Goal: Task Accomplishment & Management: Manage account settings

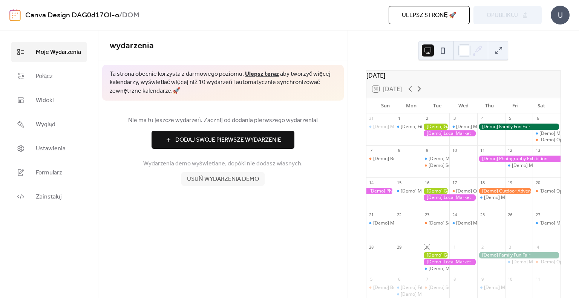
click at [421, 93] on icon at bounding box center [419, 88] width 9 height 9
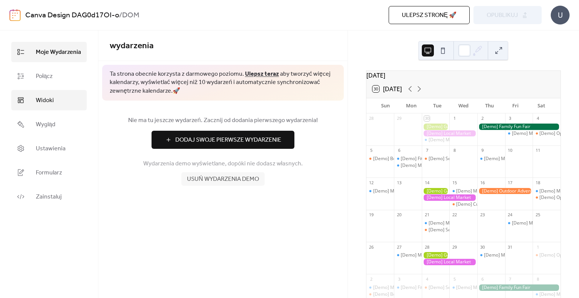
click at [43, 101] on span "Widoki" at bounding box center [45, 100] width 18 height 9
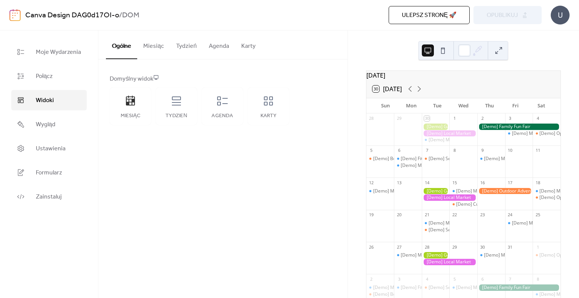
click at [155, 44] on button "Miesiąc" at bounding box center [153, 45] width 33 height 28
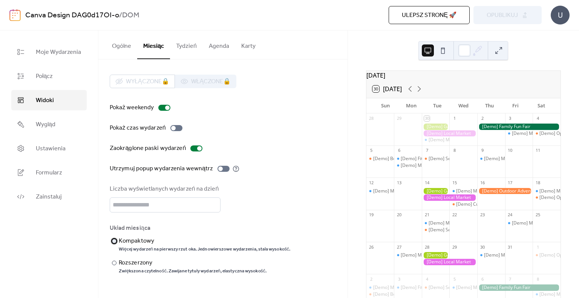
click at [189, 250] on div "Więcej wydarzeń na pierwszy rzut oka. Jednowierszowe wydarzenia, stała wysokość." at bounding box center [204, 249] width 171 height 6
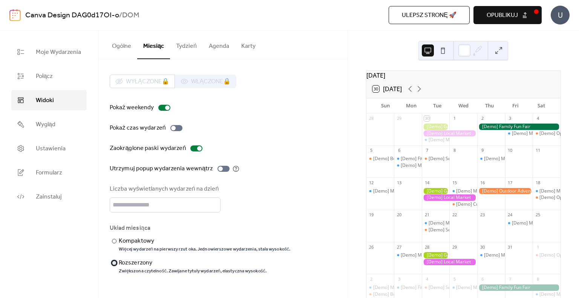
click at [174, 264] on div "Rozszerzony" at bounding box center [192, 263] width 146 height 9
click at [53, 124] on span "Wygląd" at bounding box center [46, 124] width 20 height 9
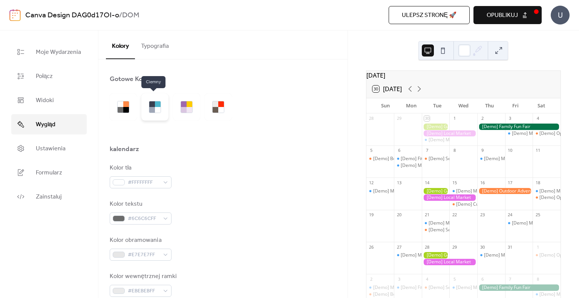
click at [165, 112] on div at bounding box center [154, 106] width 27 height 27
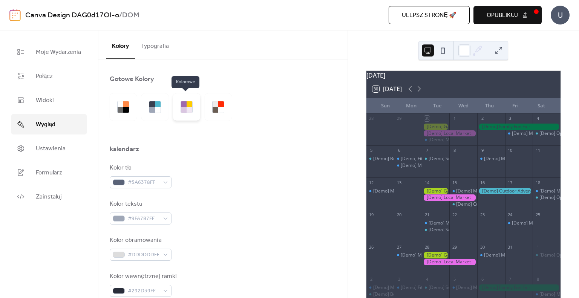
click at [194, 115] on div at bounding box center [186, 106] width 27 height 27
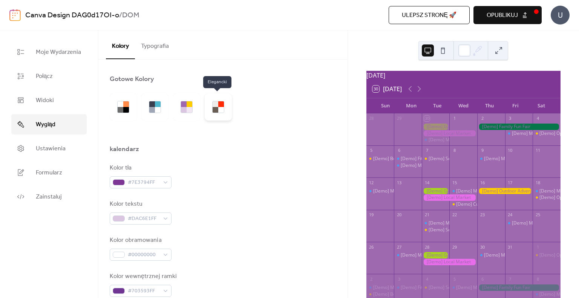
click at [226, 115] on div at bounding box center [218, 106] width 27 height 27
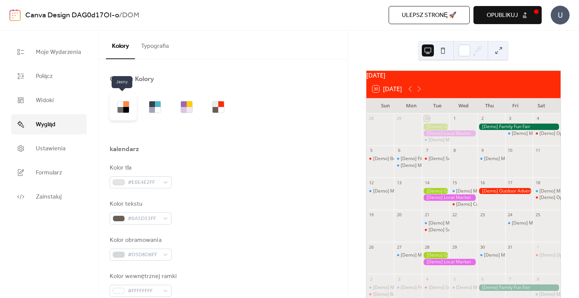
click at [119, 99] on div at bounding box center [123, 106] width 27 height 27
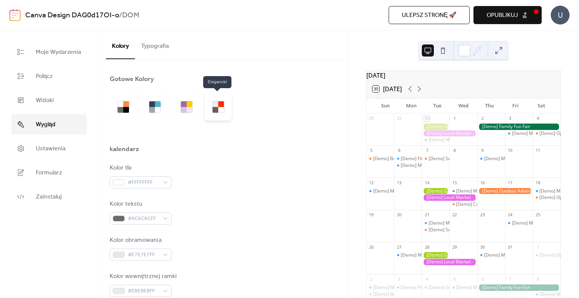
click at [214, 107] on div at bounding box center [216, 110] width 6 height 6
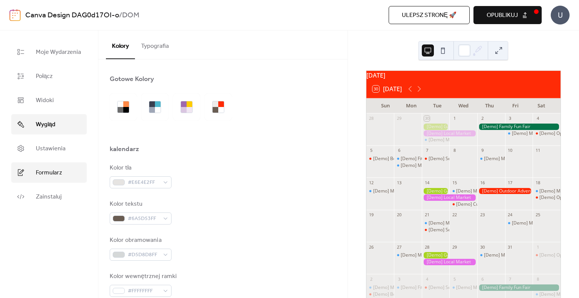
click at [32, 170] on link "Formularz" at bounding box center [48, 172] width 75 height 20
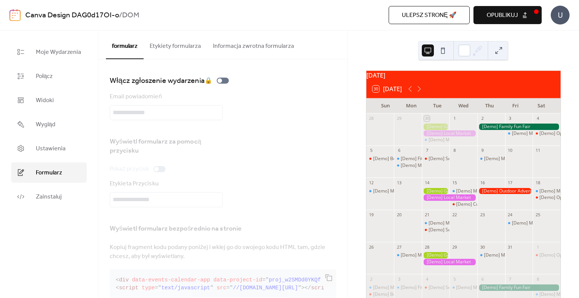
click at [52, 137] on ul "Moje Wydarzenia Połącz Widoki Wygląd Ustawienia Formularz Zainstaluj" at bounding box center [48, 124] width 75 height 165
click at [44, 144] on span "Ustawienia" at bounding box center [51, 148] width 30 height 9
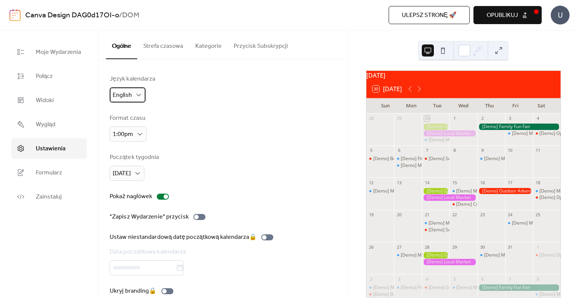
click at [131, 96] on div "English" at bounding box center [128, 94] width 36 height 15
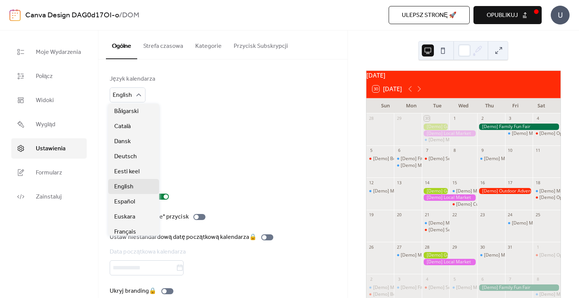
click at [206, 100] on div "Język kalendarza English" at bounding box center [223, 89] width 226 height 28
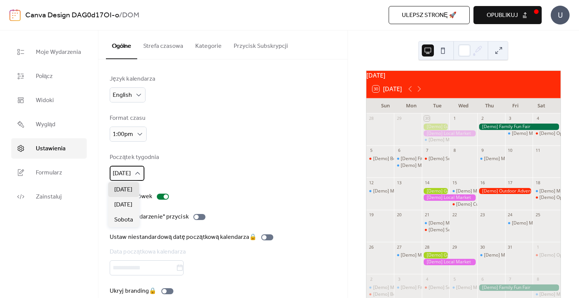
click at [141, 174] on icon at bounding box center [138, 174] width 8 height 8
